Goal: Feedback & Contribution: Leave review/rating

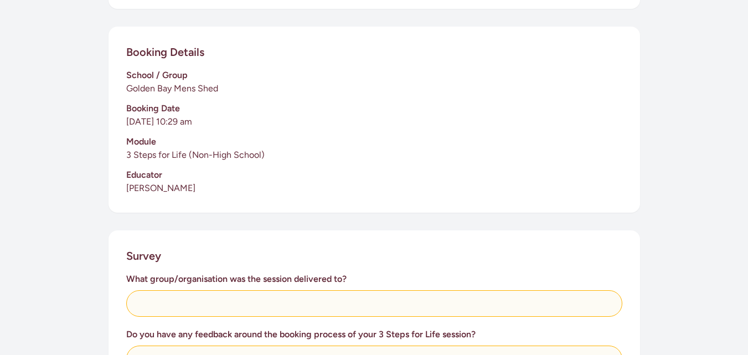
scroll to position [277, 0]
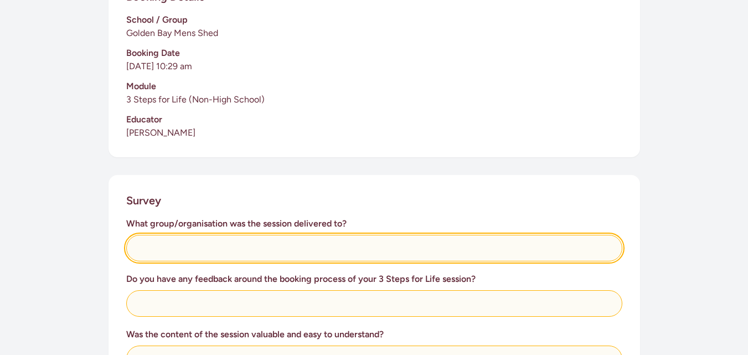
click at [149, 242] on input "text" at bounding box center [374, 248] width 496 height 27
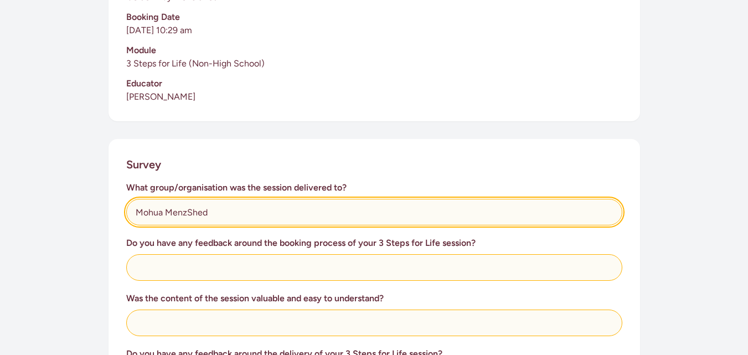
scroll to position [332, 0]
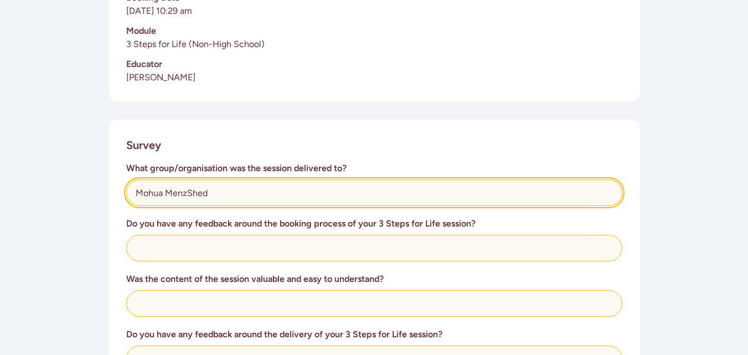
type input "Mohua MenzShed"
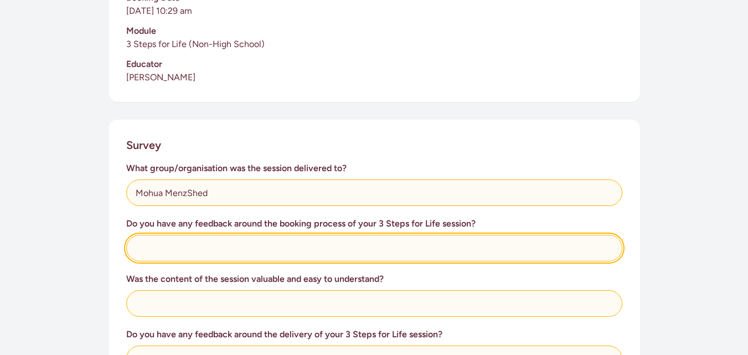
click at [145, 243] on input "text" at bounding box center [374, 248] width 496 height 27
click at [168, 247] on input "No - I cintacted [PERSON_NAME]" at bounding box center [374, 248] width 496 height 27
click at [252, 246] on input "No - I contacted [PERSON_NAME]" at bounding box center [374, 248] width 496 height 27
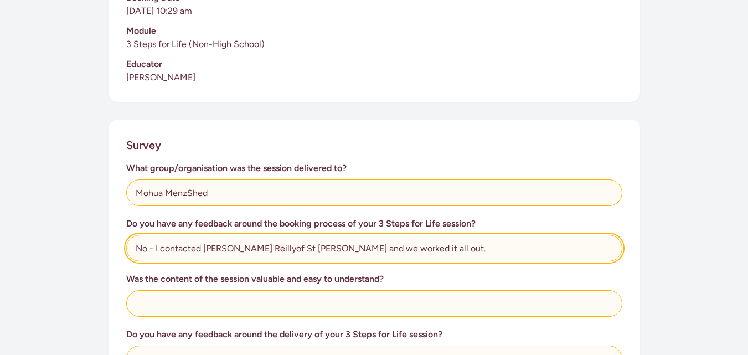
type input "No - I contacted [PERSON_NAME] Reillyof St [PERSON_NAME] and we worked it all o…"
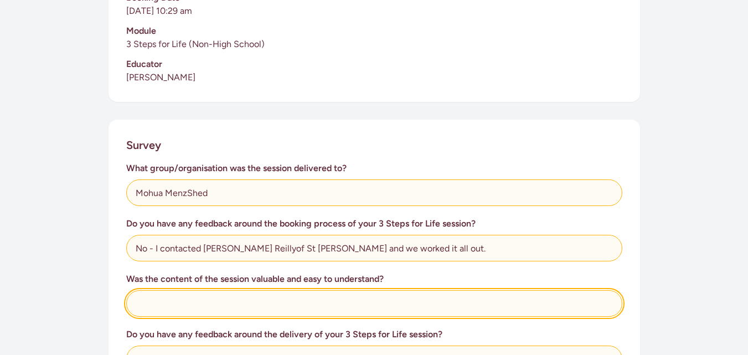
click at [144, 301] on input "text" at bounding box center [374, 303] width 496 height 27
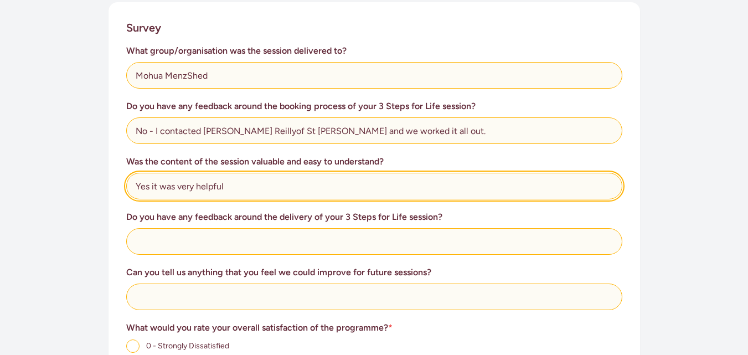
scroll to position [498, 0]
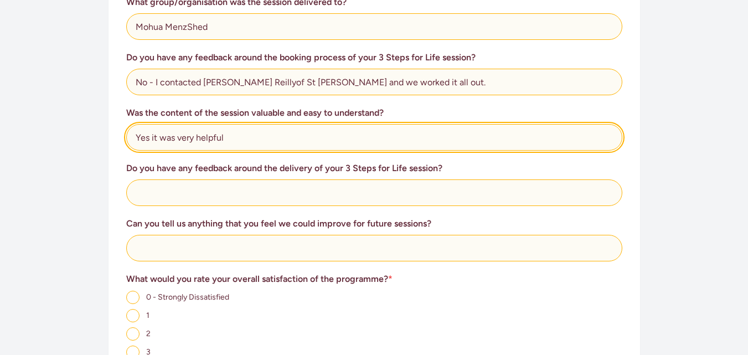
type input "Yes it was very helpful"
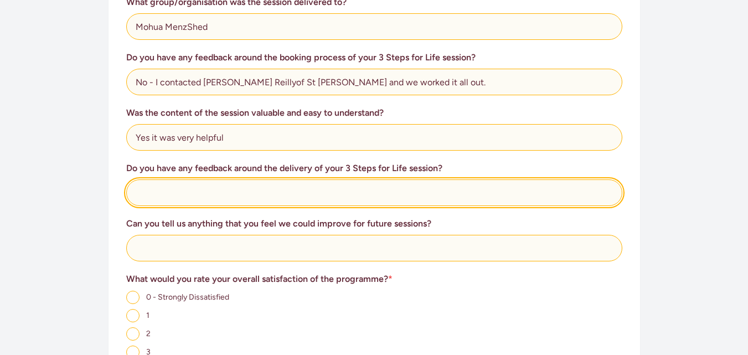
click at [140, 187] on input "text" at bounding box center [374, 192] width 496 height 27
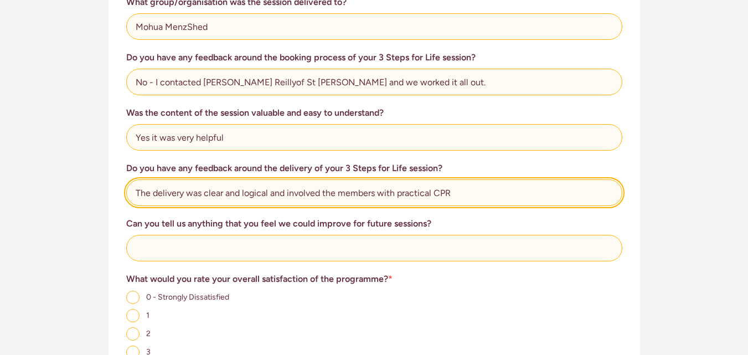
type input "The delivery was clear and logical and involved the members with practical CPR"
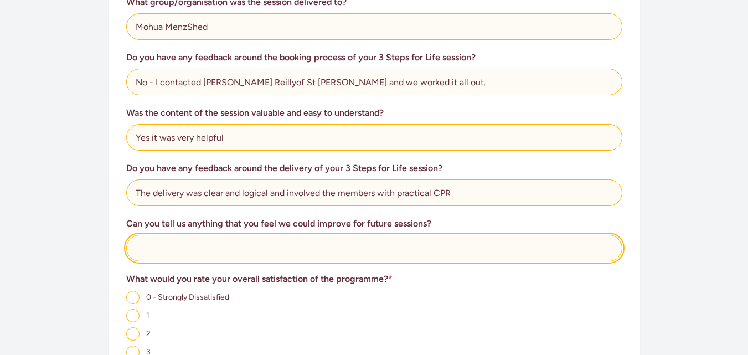
click at [145, 246] on input "text" at bounding box center [374, 248] width 496 height 27
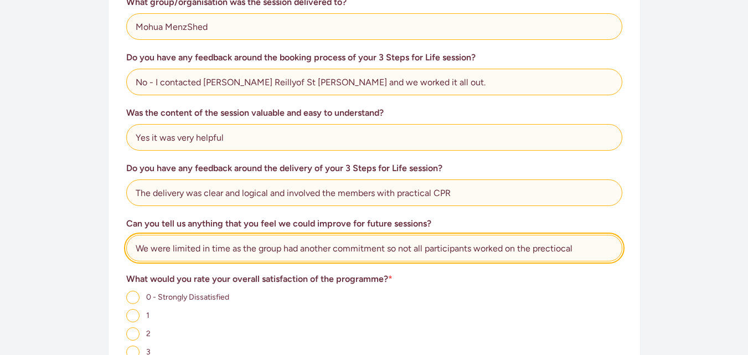
click at [543, 247] on input "We were limited in time as the group had another commitment so not all particip…" at bounding box center [374, 248] width 496 height 27
click at [559, 245] on input "We were limited in time as the group had another commitment so not all particip…" at bounding box center [374, 248] width 496 height 27
click at [577, 246] on input "We were limited in time as the group had another commitment so not all particip…" at bounding box center [374, 248] width 496 height 27
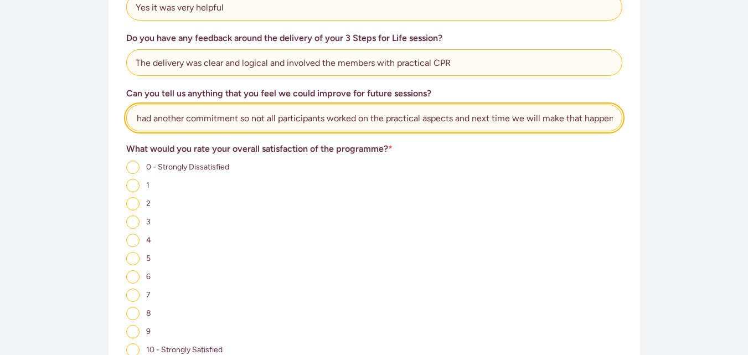
scroll to position [664, 0]
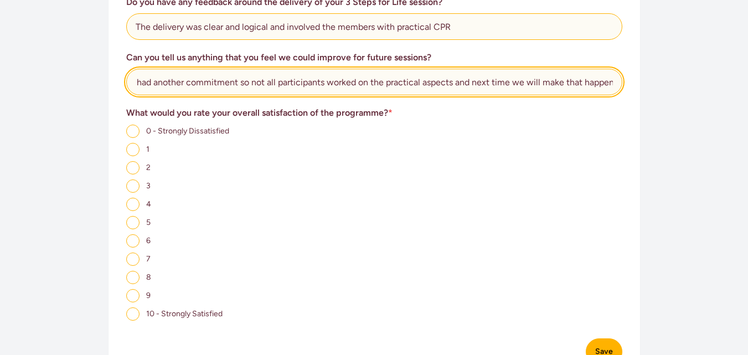
type input "We were limited in time as the group had another commitment so not all particip…"
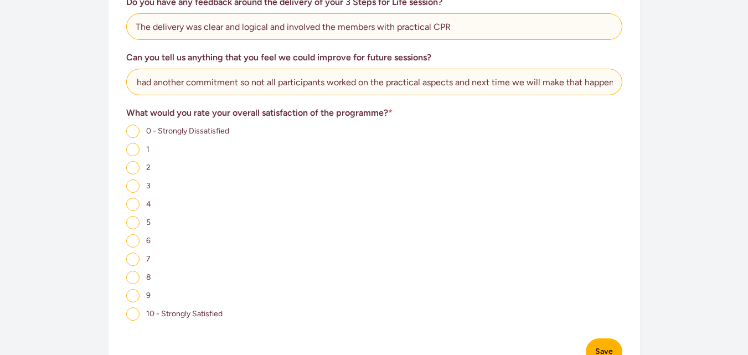
scroll to position [0, 0]
click at [132, 311] on input "10 - Strongly Satisfied" at bounding box center [132, 313] width 13 height 13
radio input "true"
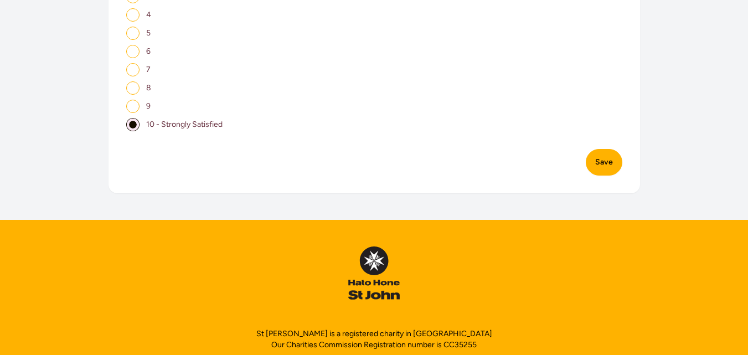
scroll to position [886, 0]
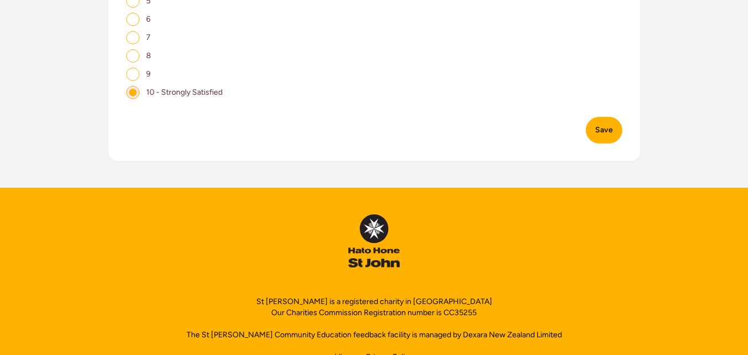
click at [607, 129] on button "Save" at bounding box center [604, 130] width 37 height 27
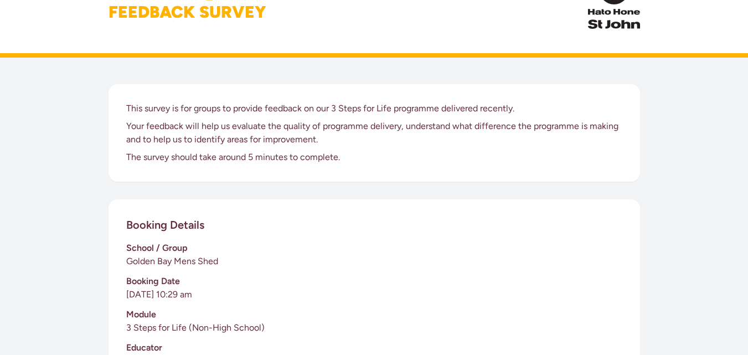
scroll to position [48, 0]
